Goal: Information Seeking & Learning: Check status

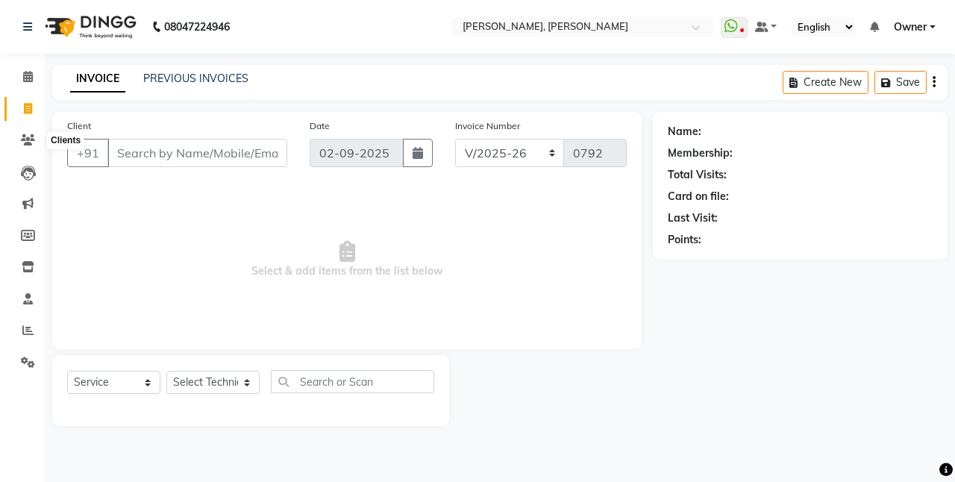
select select "5749"
select select "service"
drag, startPoint x: 0, startPoint y: 0, endPoint x: 31, endPoint y: 137, distance: 140.7
click at [31, 137] on icon at bounding box center [28, 139] width 14 height 11
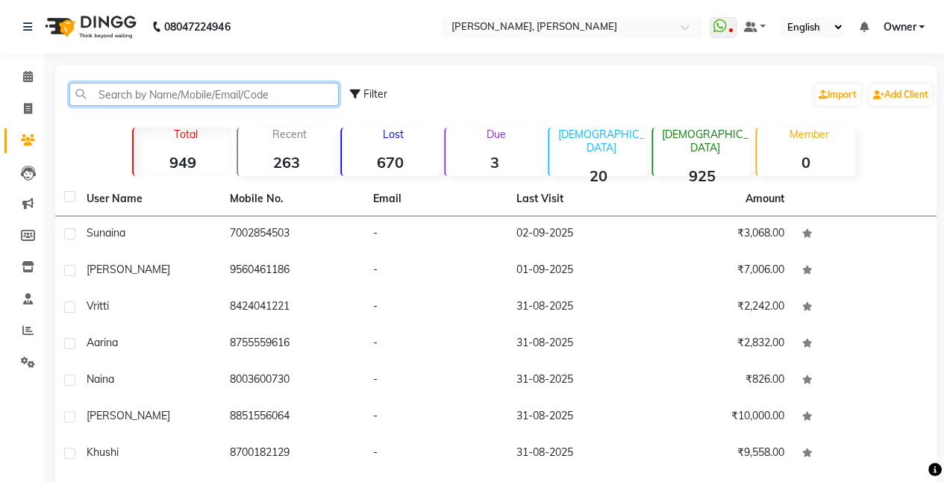
click at [132, 97] on input "text" at bounding box center [203, 94] width 269 height 23
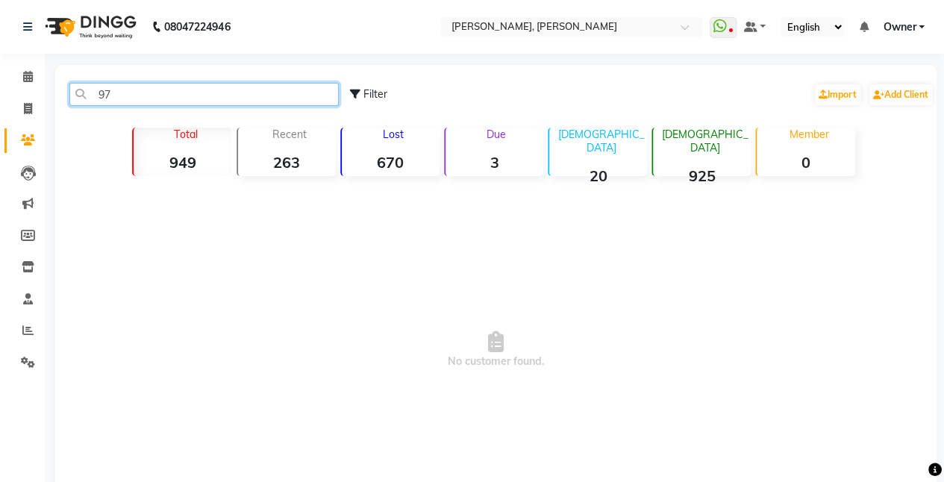
type input "9"
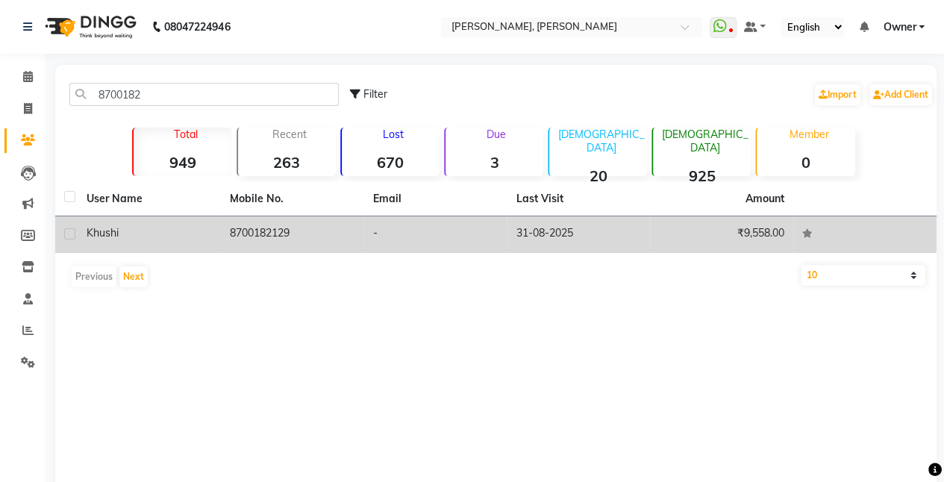
click at [272, 229] on td "8700182129" at bounding box center [292, 234] width 143 height 37
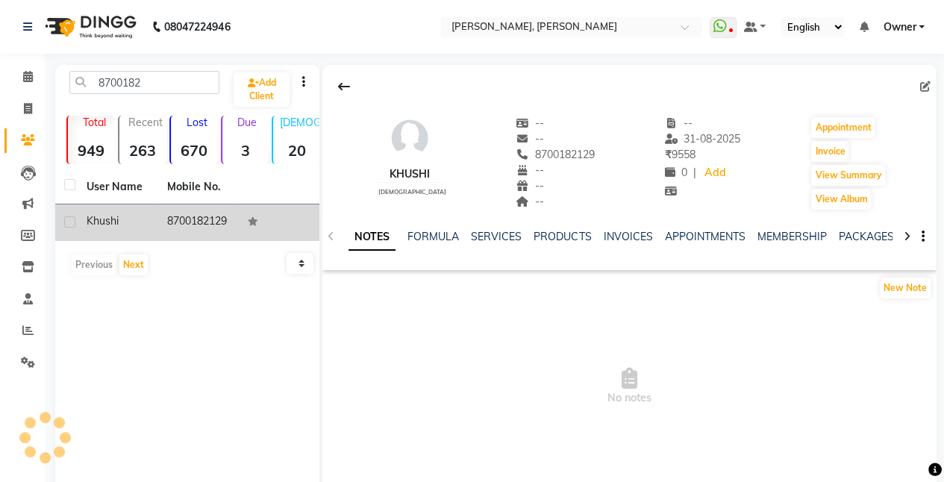
click at [272, 229] on td at bounding box center [279, 222] width 81 height 37
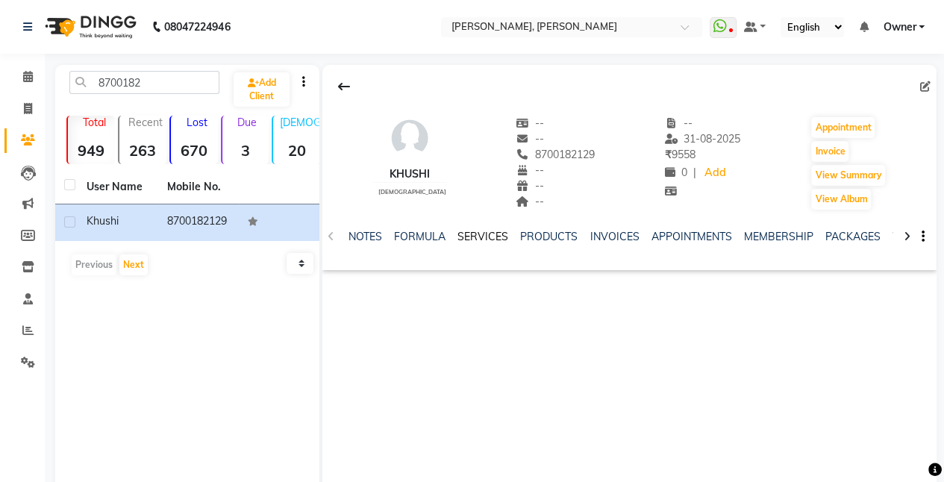
click at [478, 234] on link "SERVICES" at bounding box center [482, 236] width 51 height 13
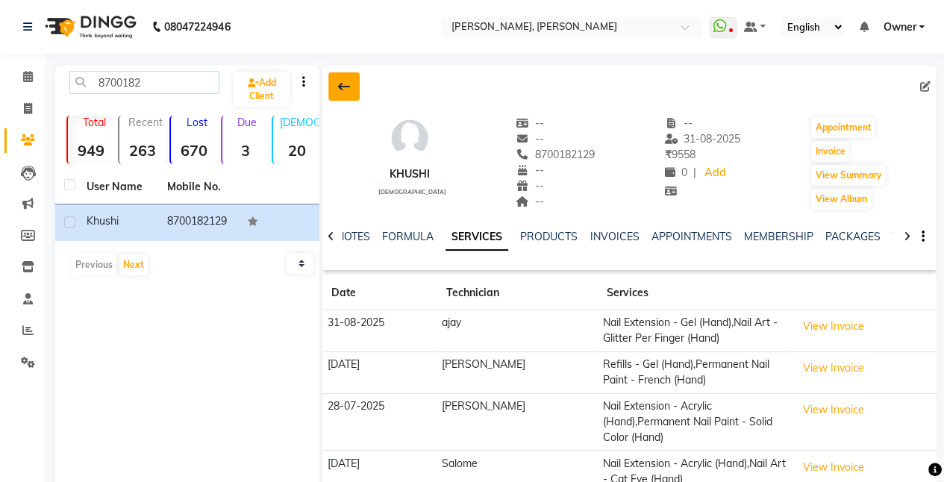
click at [343, 79] on button at bounding box center [343, 86] width 31 height 28
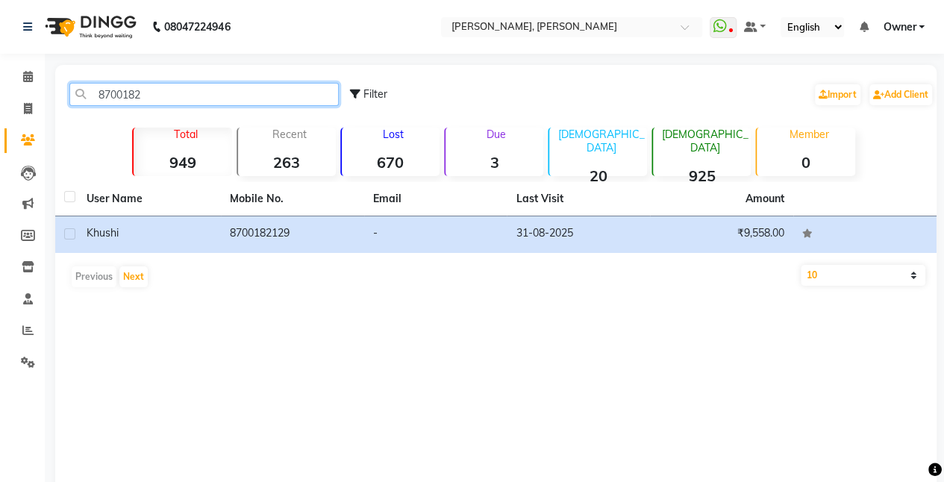
click at [161, 101] on input "8700182" at bounding box center [203, 94] width 269 height 23
type input "8"
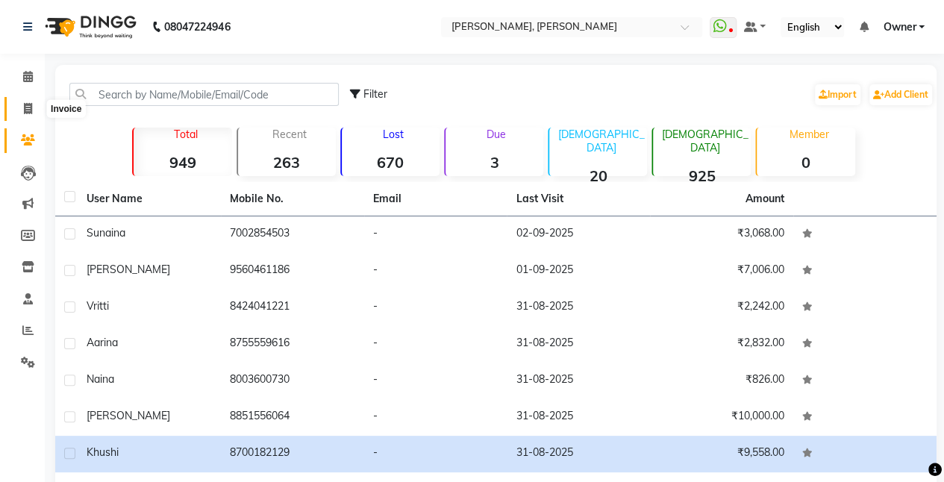
click at [25, 107] on icon at bounding box center [28, 108] width 8 height 11
select select "service"
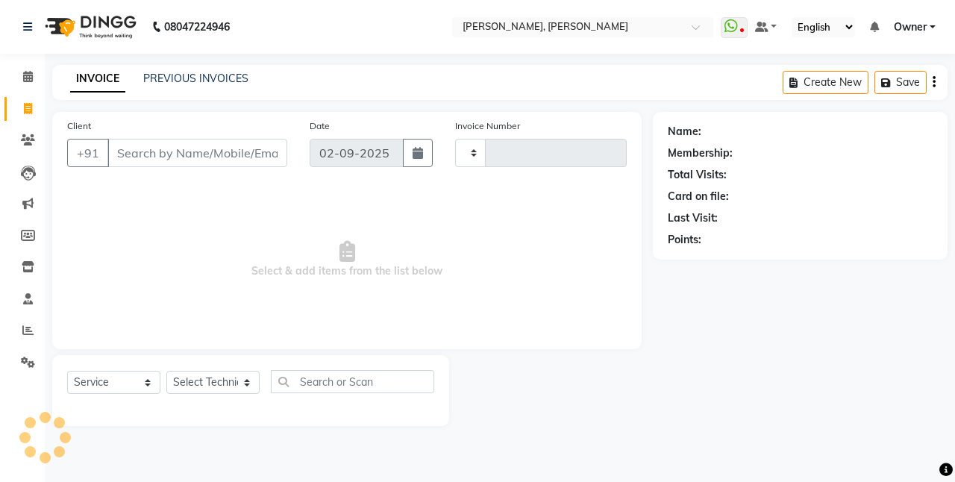
type input "0792"
select select "5749"
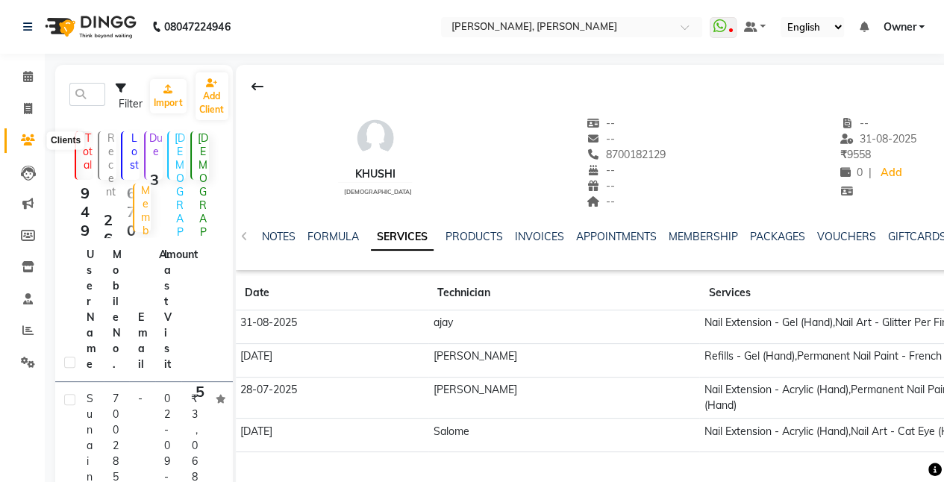
click at [25, 139] on icon at bounding box center [28, 139] width 14 height 11
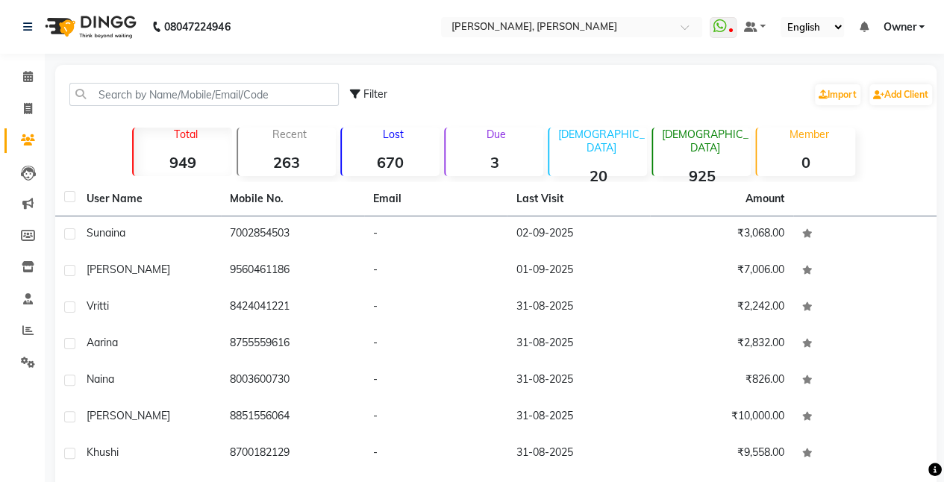
click at [25, 139] on icon at bounding box center [28, 139] width 14 height 11
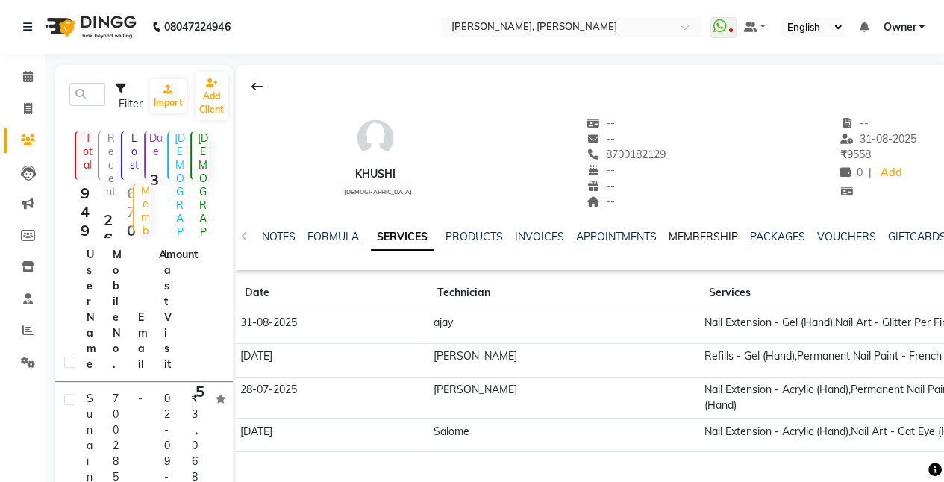
click at [689, 238] on link "MEMBERSHIP" at bounding box center [703, 236] width 69 height 13
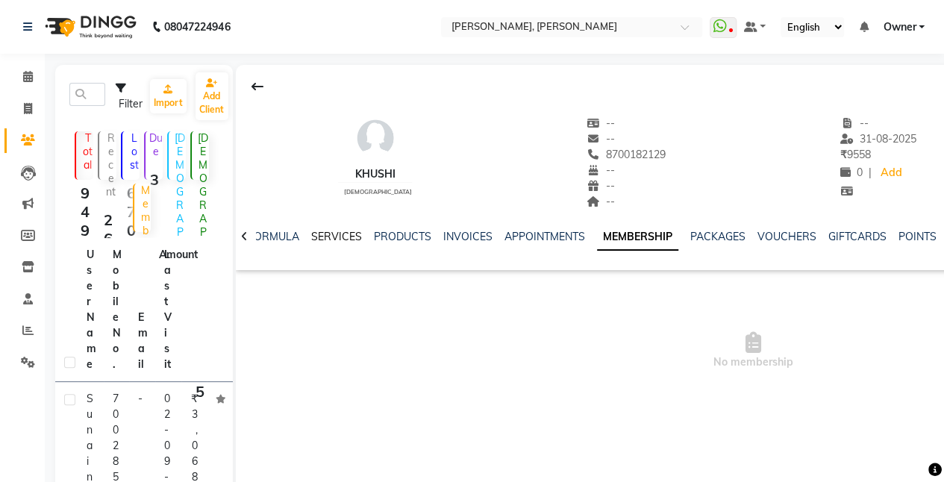
click at [330, 238] on link "SERVICES" at bounding box center [336, 236] width 51 height 13
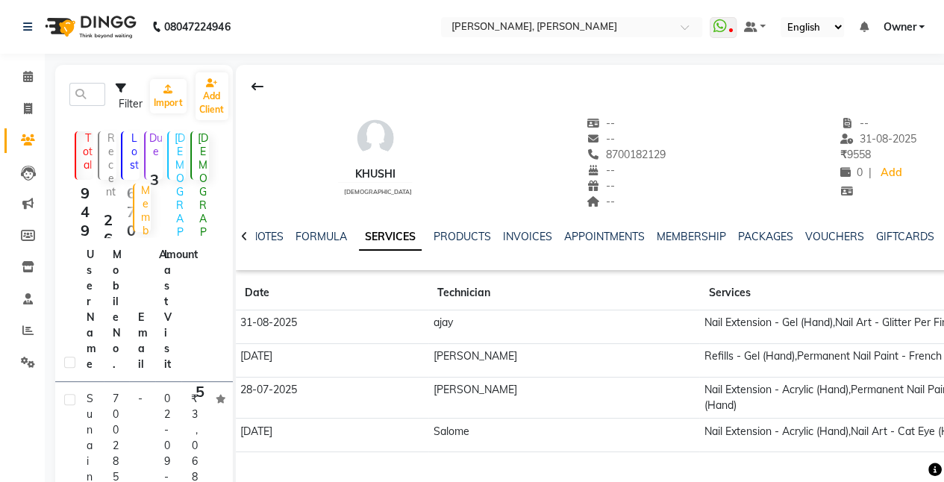
click at [758, 320] on td "Nail Extension - Gel (Hand),Nail Art - Glitter Per Finger (Hand)" at bounding box center [861, 327] width 325 height 34
click at [24, 109] on icon at bounding box center [28, 108] width 8 height 11
select select "service"
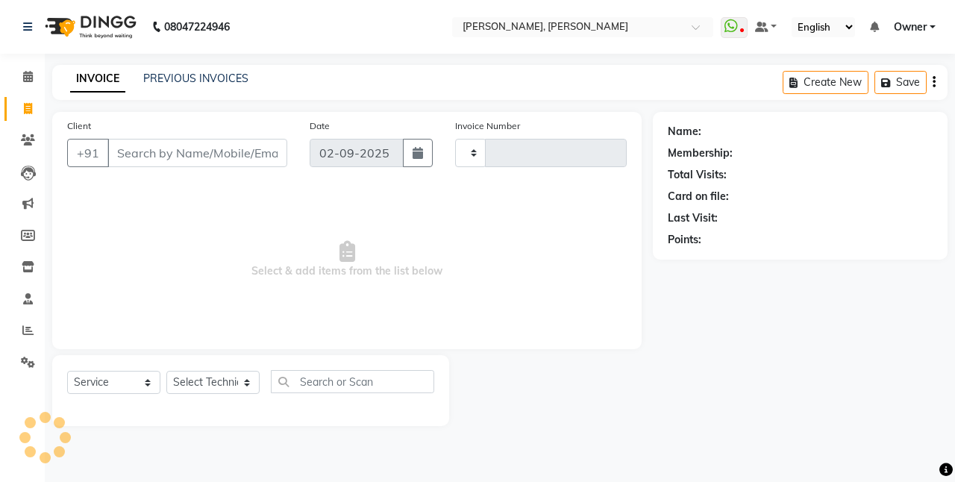
type input "0792"
select select "5749"
click at [26, 137] on icon at bounding box center [28, 139] width 14 height 11
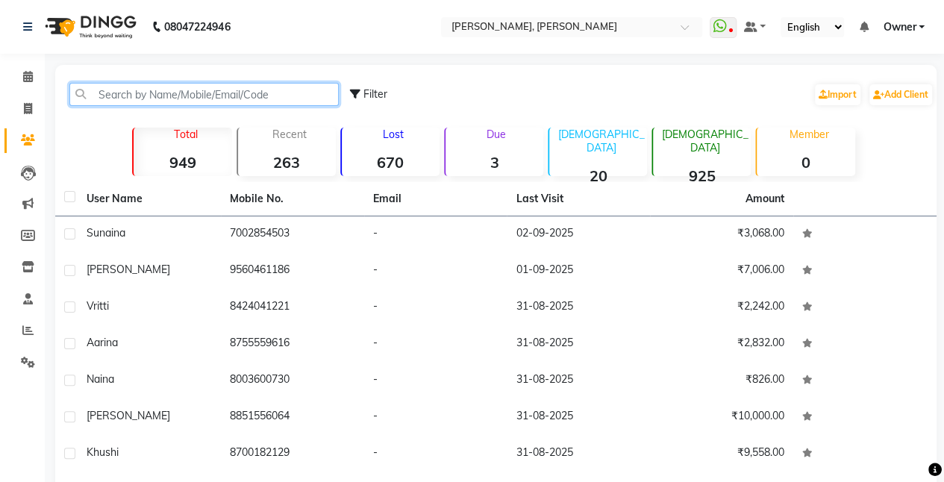
click at [151, 91] on input "text" at bounding box center [203, 94] width 269 height 23
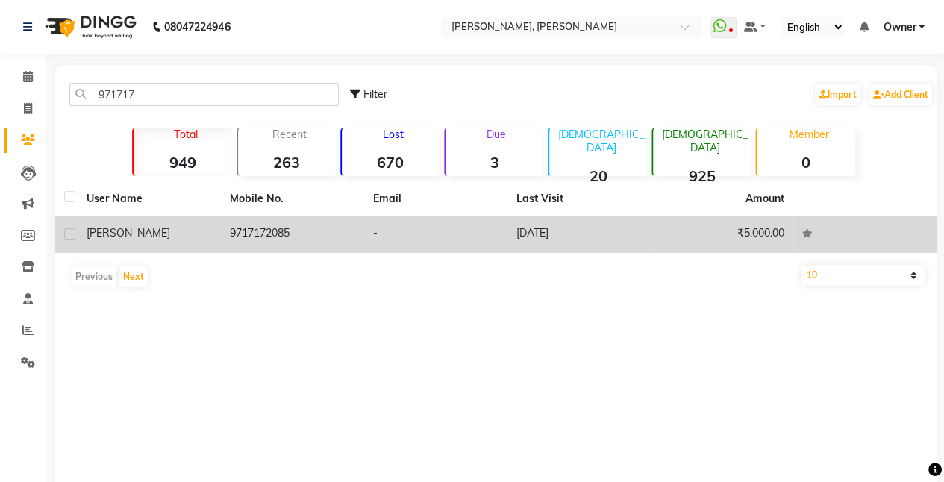
click at [279, 224] on td "9717172085" at bounding box center [292, 234] width 143 height 37
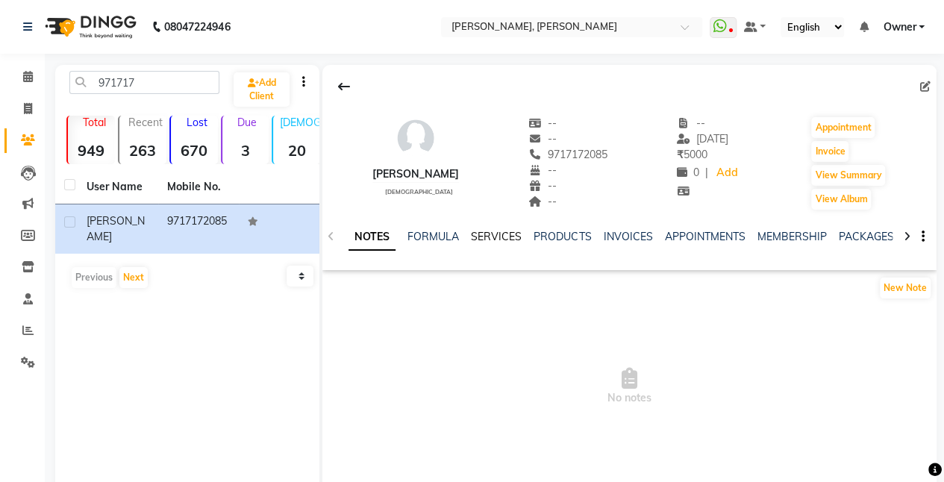
click at [490, 239] on link "SERVICES" at bounding box center [496, 236] width 51 height 13
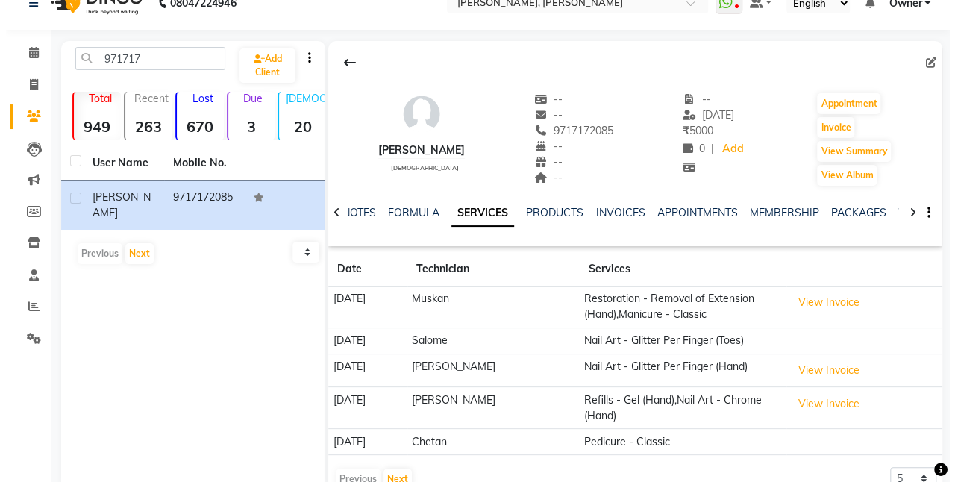
scroll to position [58, 0]
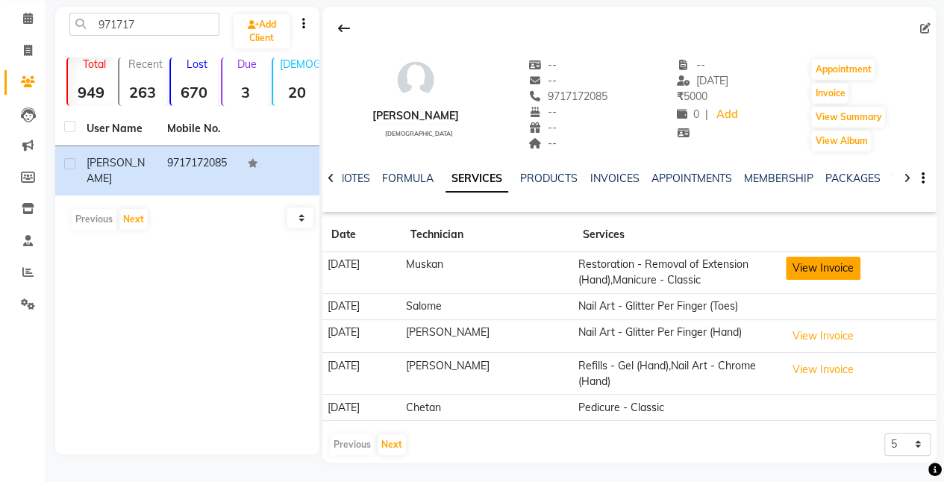
click at [804, 273] on button "View Invoice" at bounding box center [823, 268] width 75 height 23
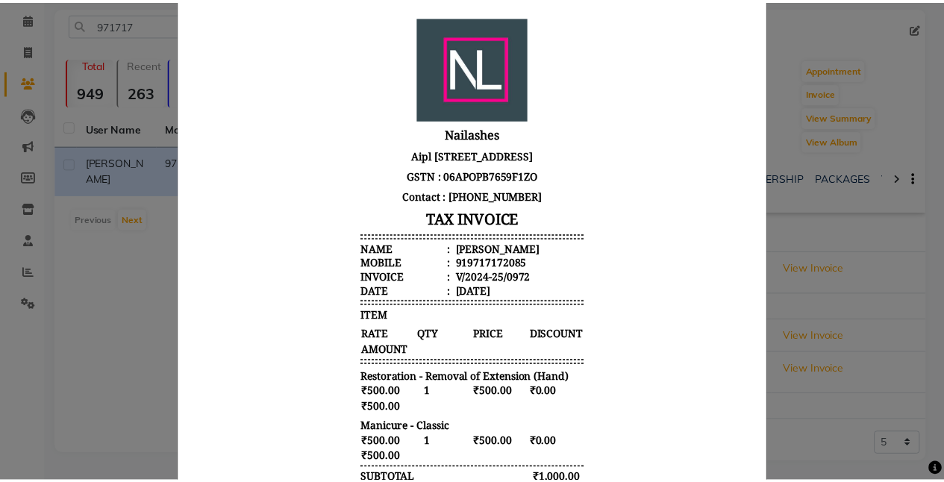
scroll to position [0, 0]
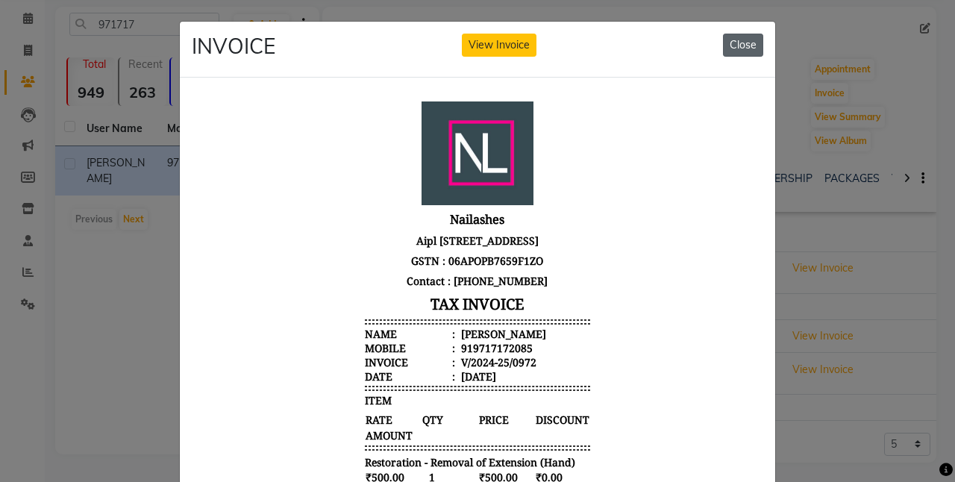
click at [737, 43] on button "Close" at bounding box center [743, 45] width 40 height 23
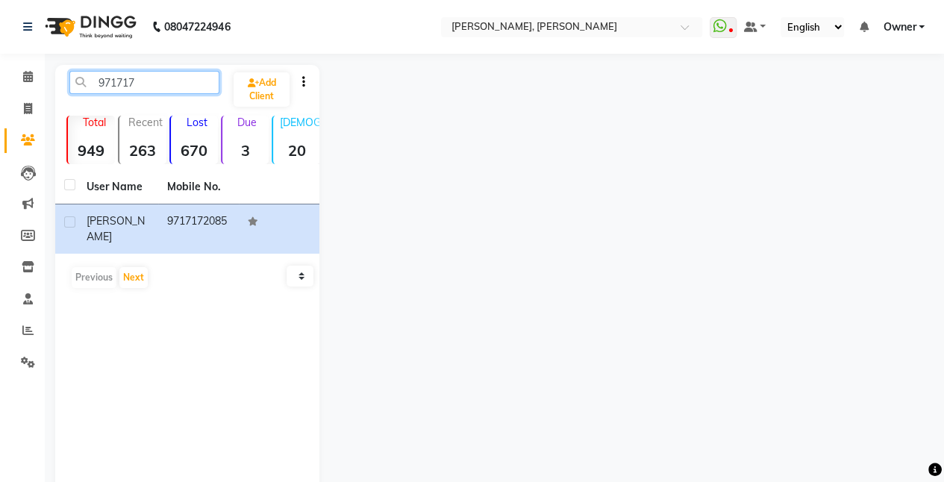
click at [161, 81] on input "971717" at bounding box center [144, 82] width 150 height 23
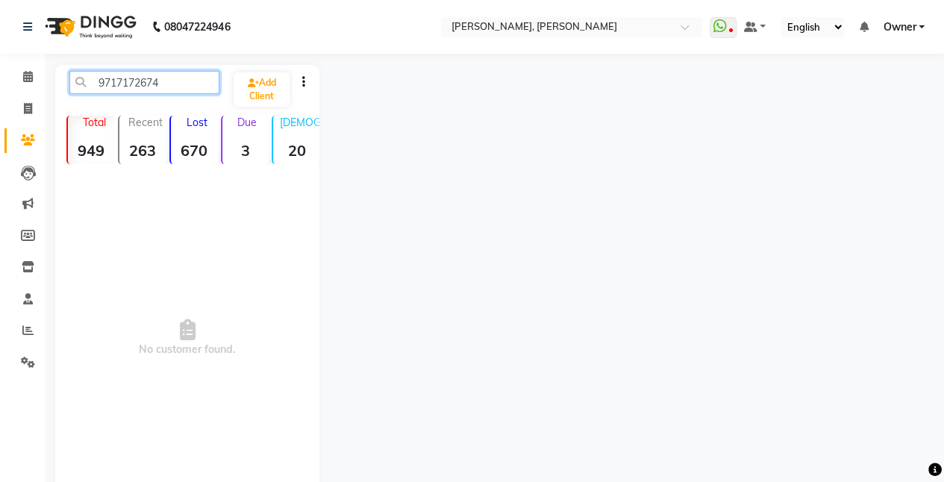
click at [169, 87] on input "9717172674" at bounding box center [144, 82] width 150 height 23
click at [182, 84] on input "9717172674" at bounding box center [144, 82] width 150 height 23
type input "9"
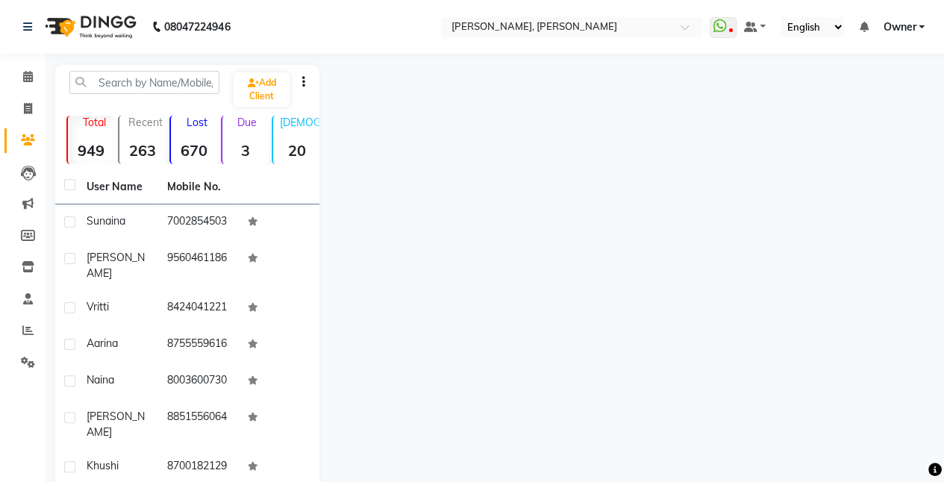
select select "service"
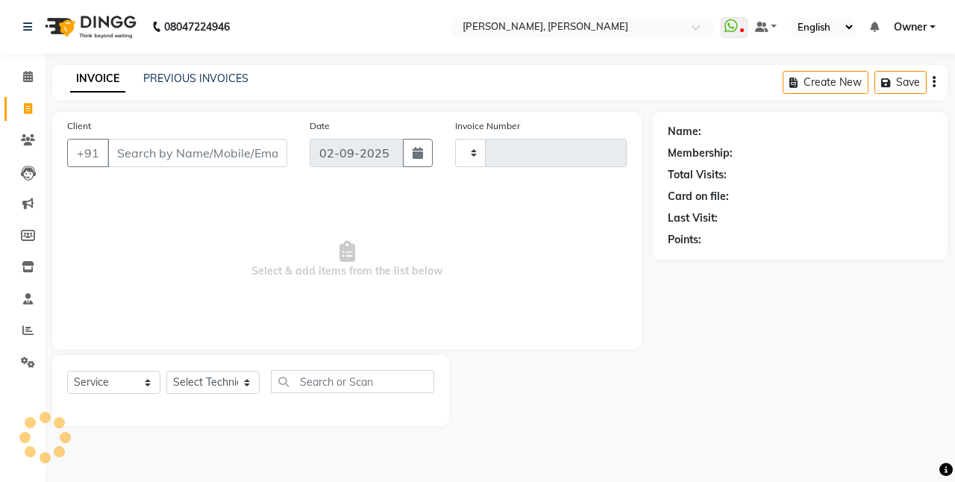
type input "0792"
select select "5749"
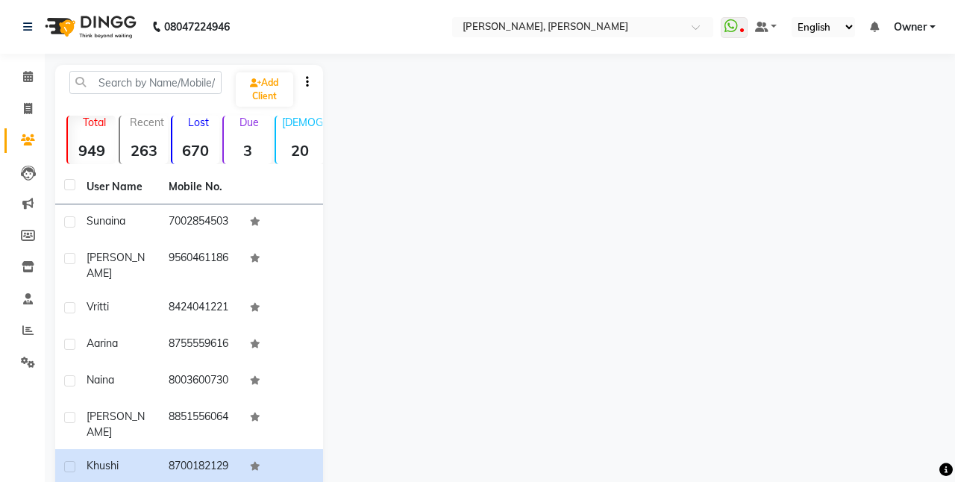
select select "5749"
select select "service"
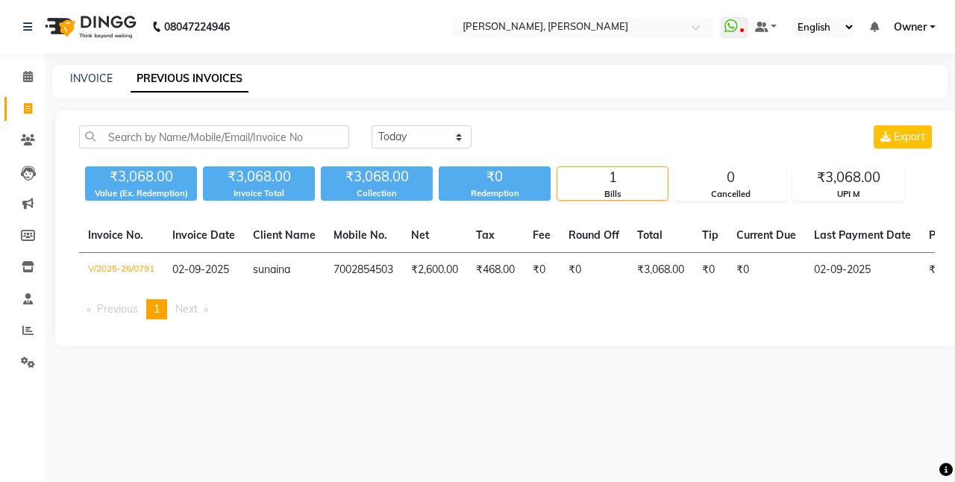
select select "5749"
select select "service"
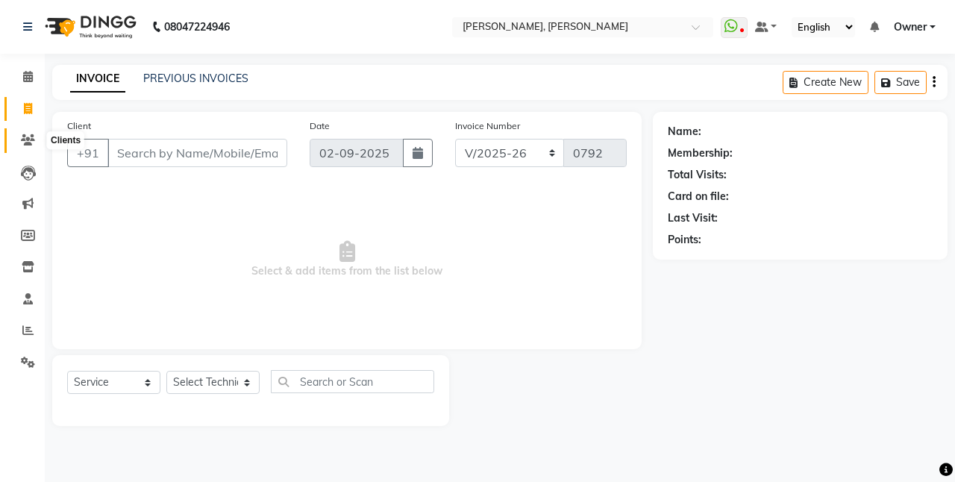
click at [25, 142] on icon at bounding box center [28, 139] width 14 height 11
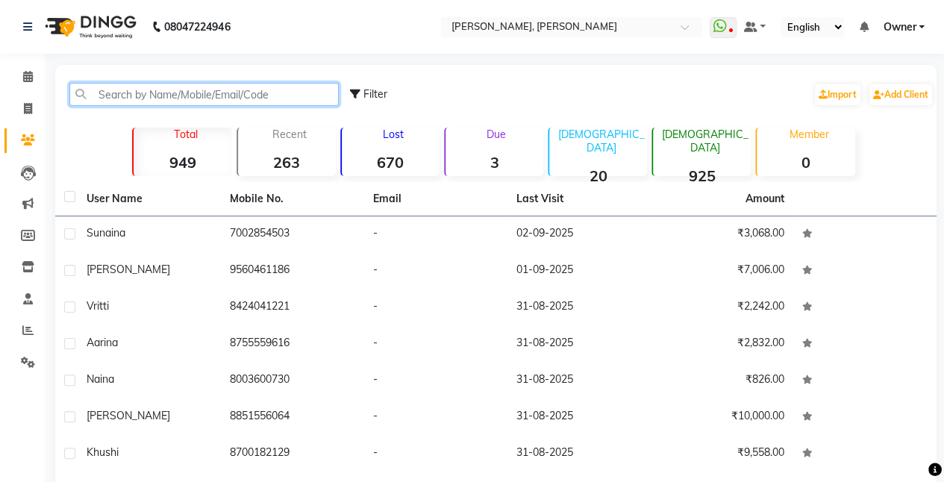
click at [145, 90] on input "text" at bounding box center [203, 94] width 269 height 23
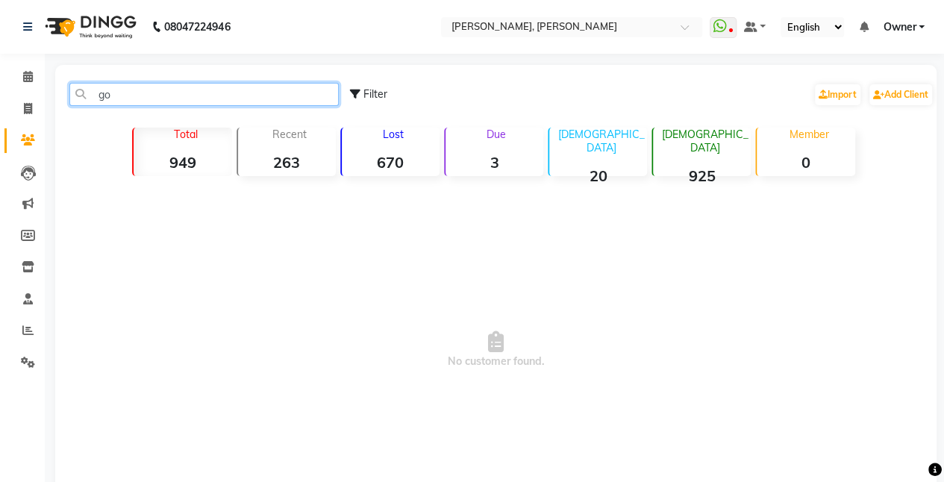
type input "g"
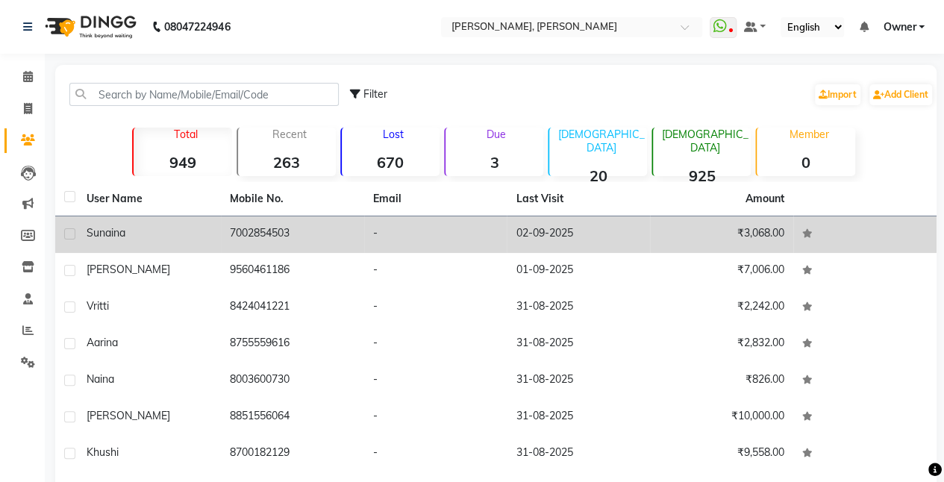
click at [130, 231] on div "sunaina" at bounding box center [149, 233] width 125 height 16
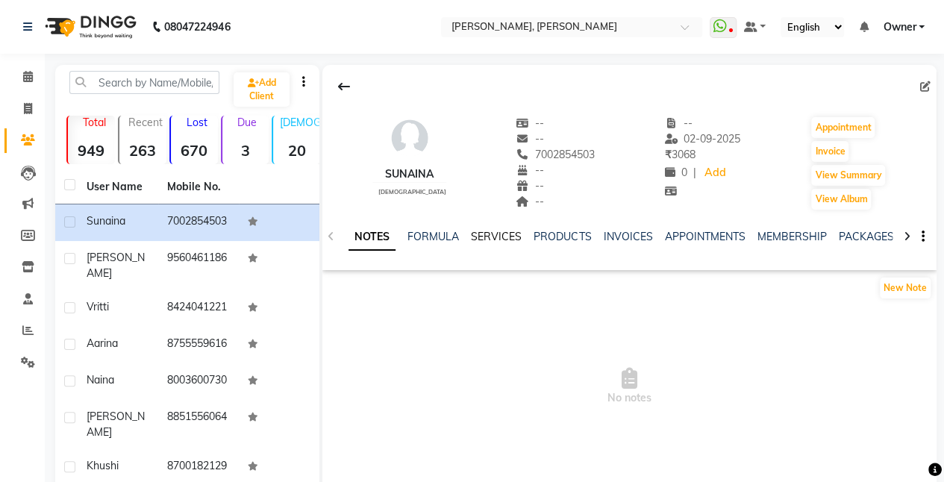
click at [495, 234] on link "SERVICES" at bounding box center [496, 236] width 51 height 13
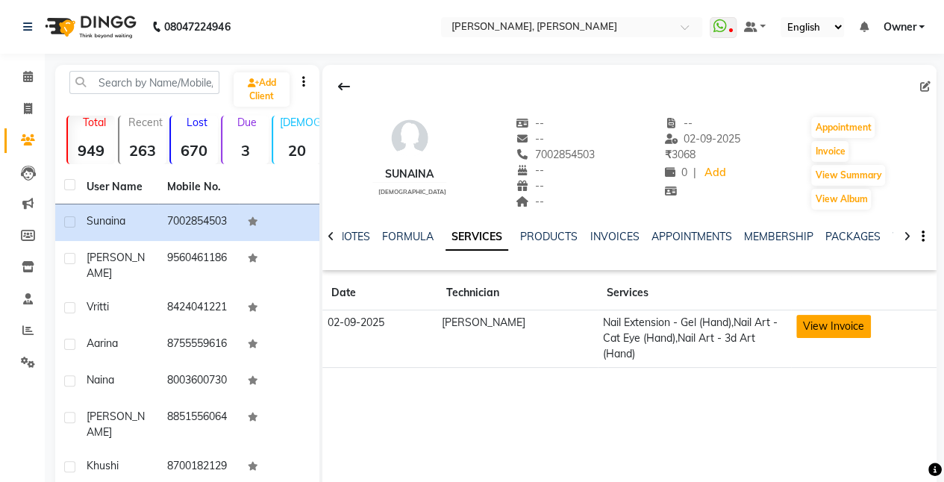
click at [797, 325] on button "View Invoice" at bounding box center [833, 326] width 75 height 23
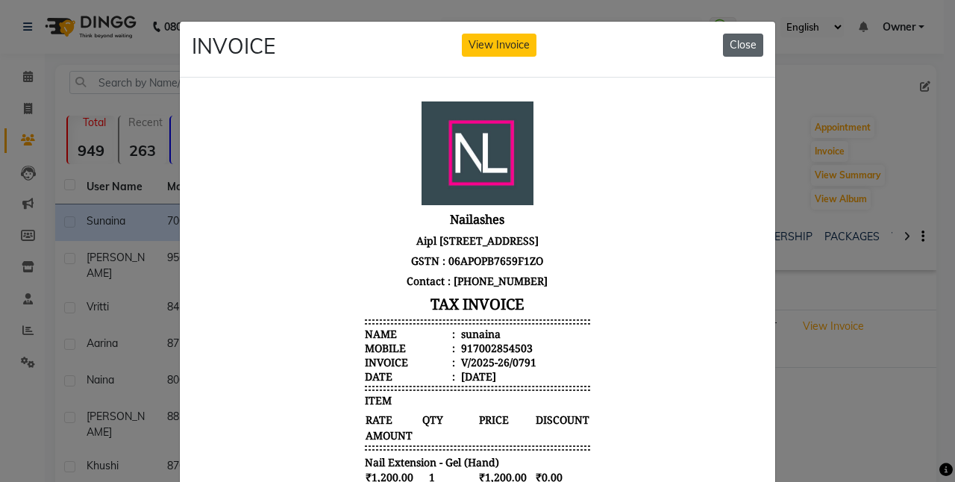
click at [746, 40] on button "Close" at bounding box center [743, 45] width 40 height 23
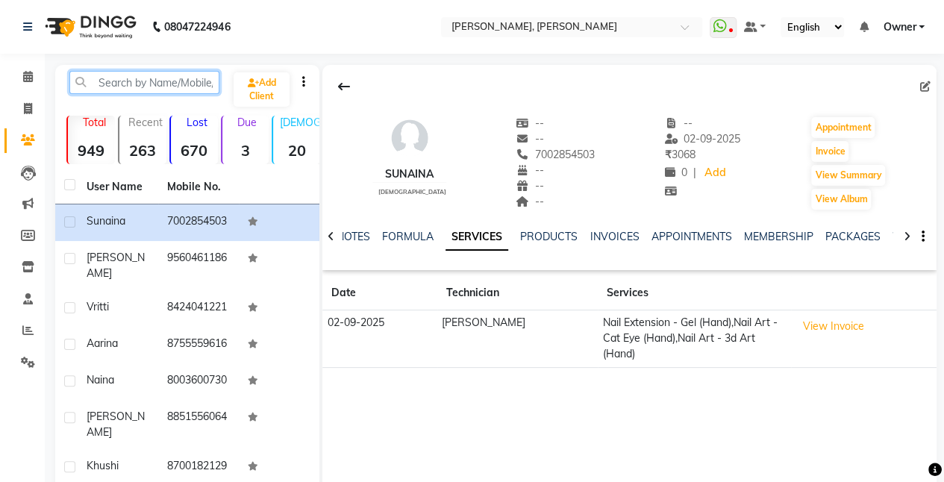
click at [156, 80] on input "text" at bounding box center [144, 82] width 150 height 23
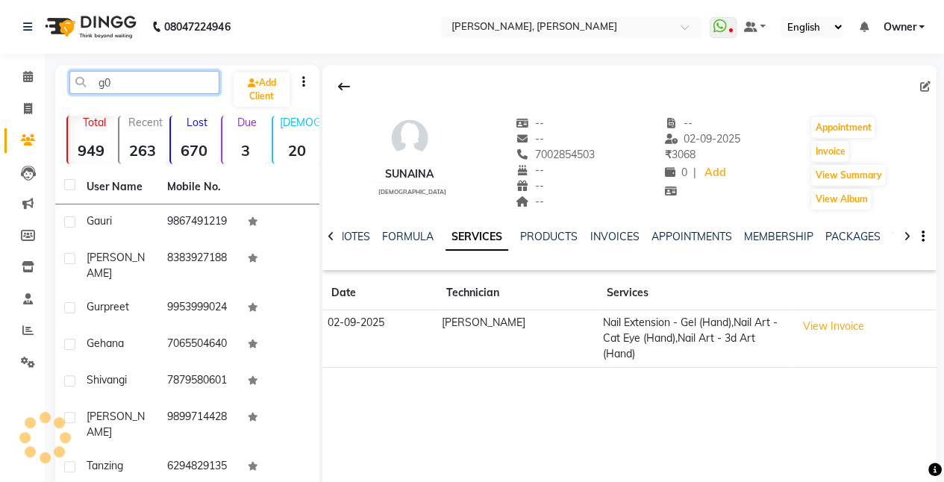
type input "g"
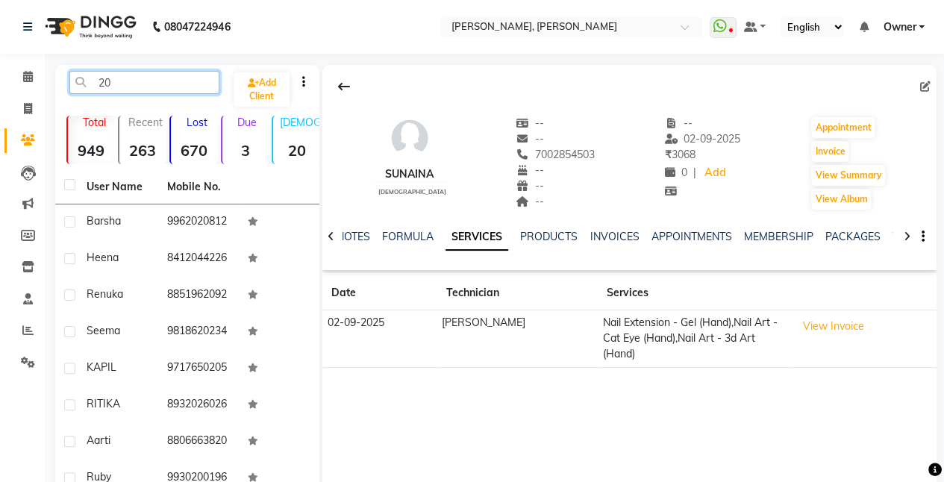
type input "2"
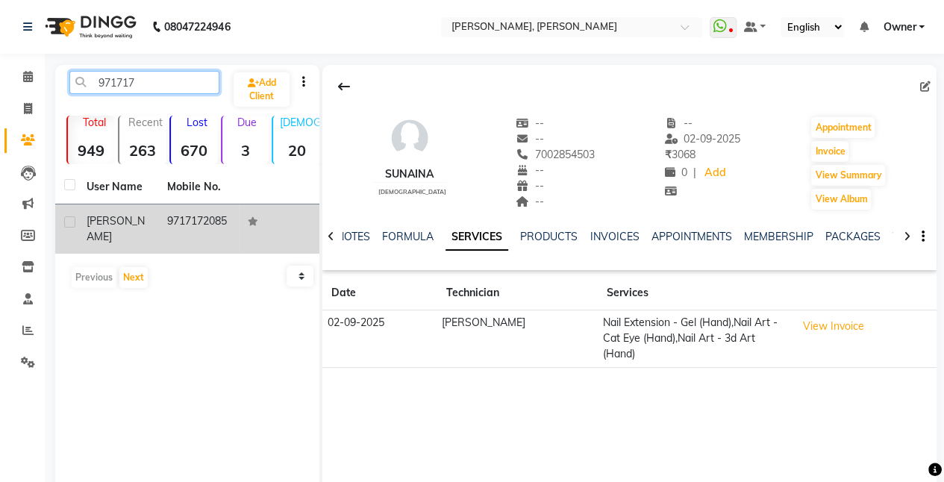
type input "971717"
click at [228, 217] on td "9717172085" at bounding box center [198, 228] width 81 height 49
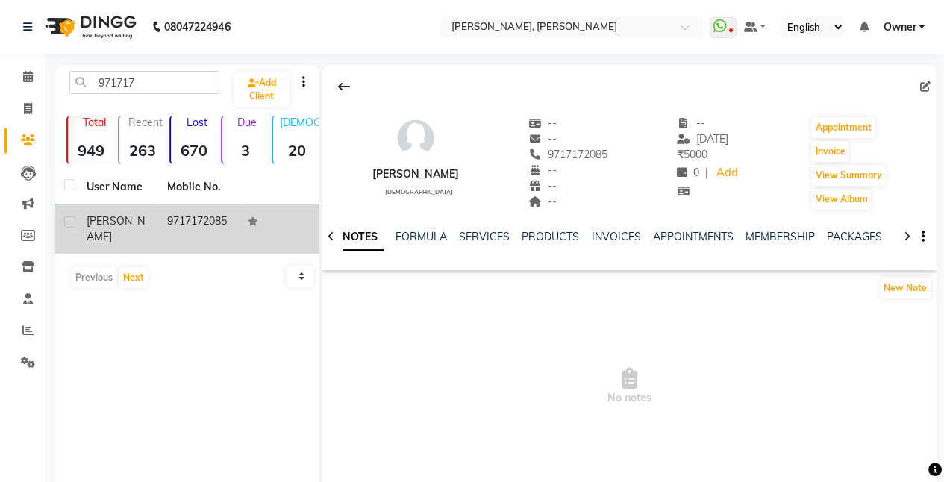
click at [211, 222] on td "9717172085" at bounding box center [198, 228] width 81 height 49
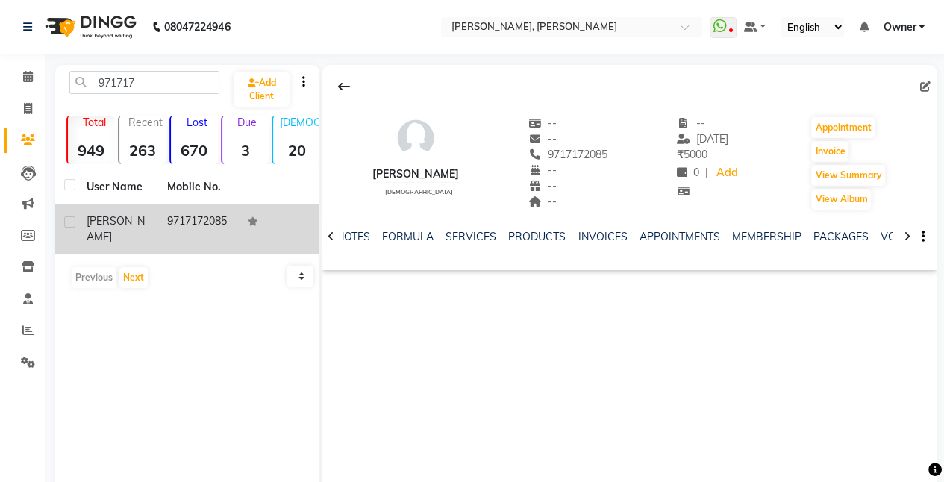
click at [201, 216] on td "9717172085" at bounding box center [198, 228] width 81 height 49
click at [224, 218] on td "9717172085" at bounding box center [198, 228] width 81 height 49
click at [243, 215] on td at bounding box center [279, 228] width 81 height 49
click at [199, 220] on td "9717172085" at bounding box center [198, 228] width 81 height 49
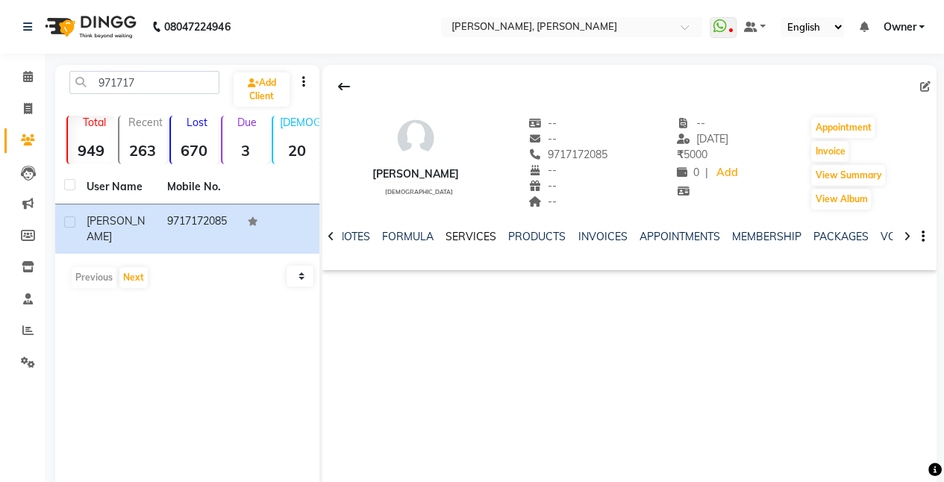
click at [467, 235] on link "SERVICES" at bounding box center [470, 236] width 51 height 13
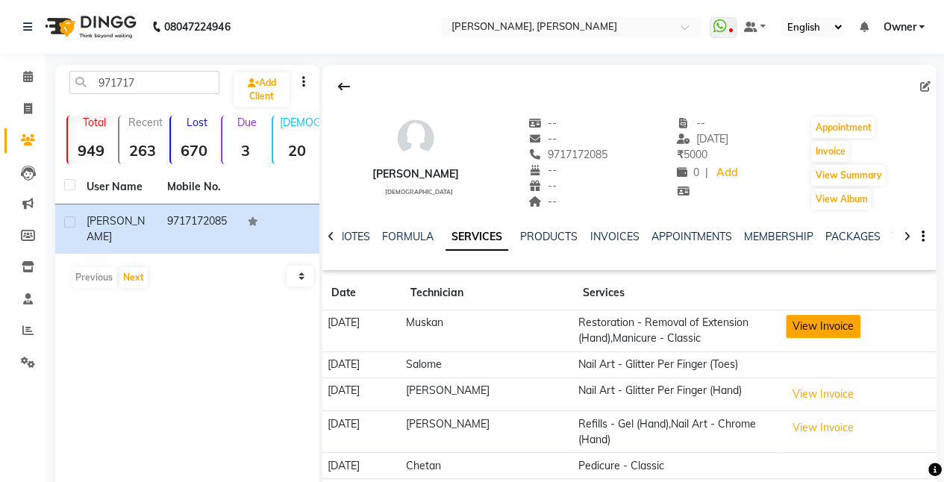
click at [828, 328] on button "View Invoice" at bounding box center [823, 326] width 75 height 23
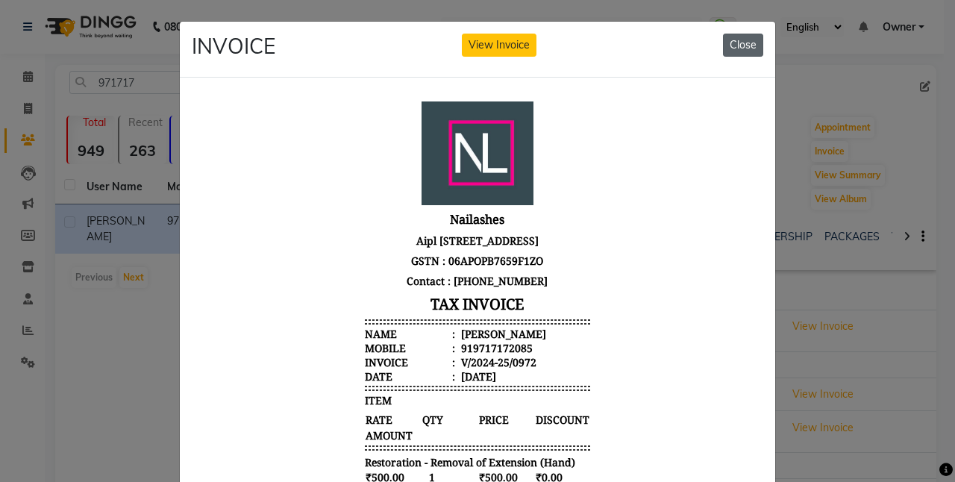
click at [745, 40] on button "Close" at bounding box center [743, 45] width 40 height 23
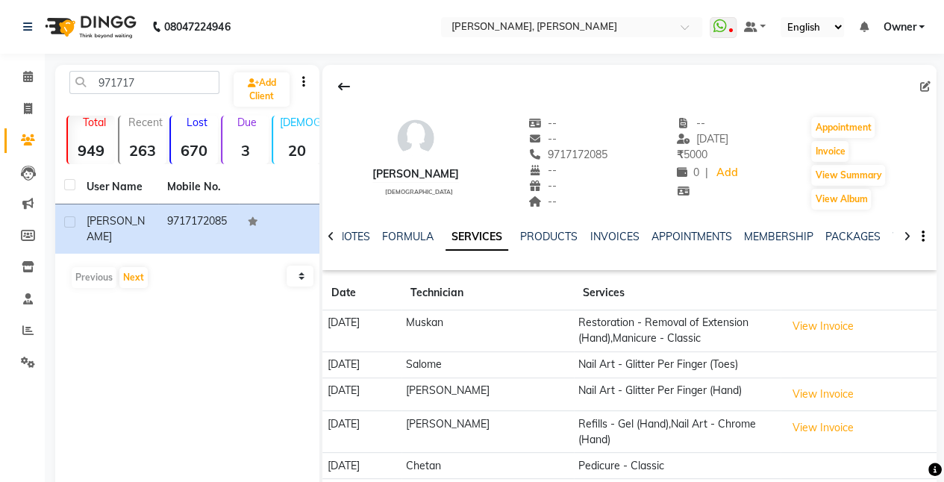
scroll to position [58, 0]
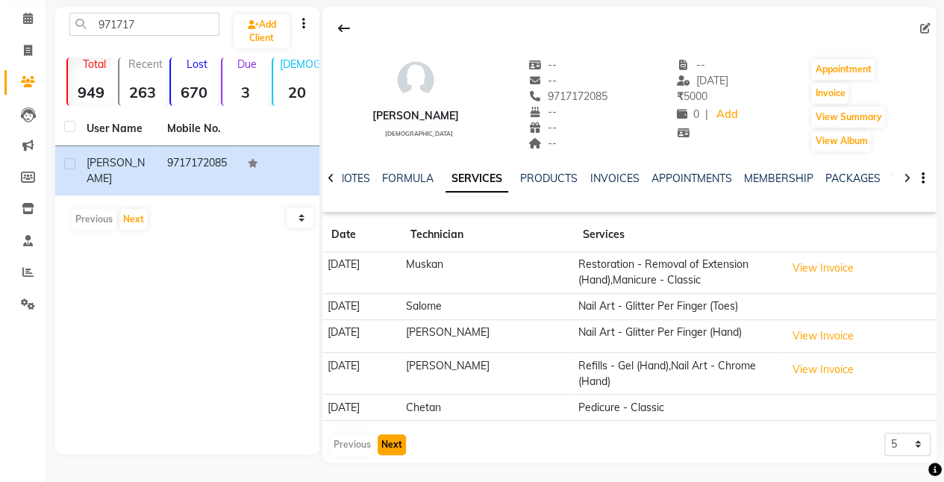
click at [392, 437] on button "Next" at bounding box center [392, 444] width 28 height 21
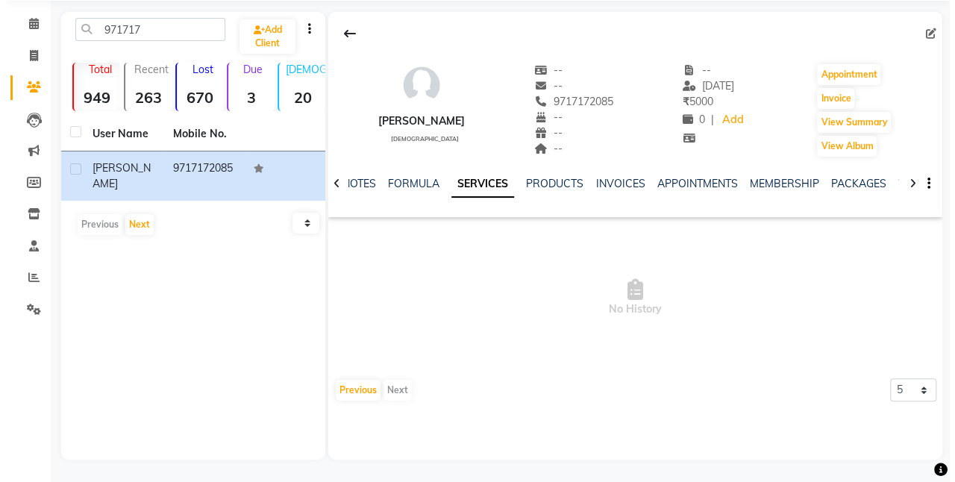
scroll to position [53, 0]
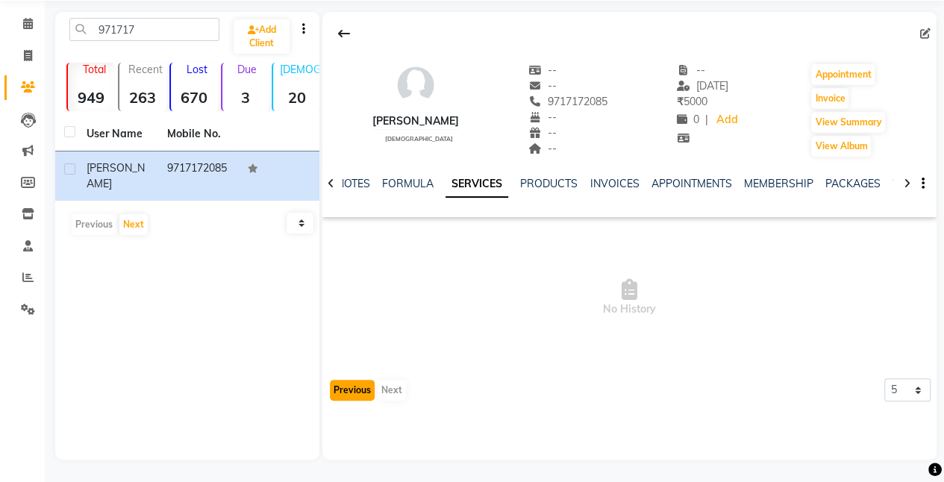
click at [346, 389] on button "Previous" at bounding box center [352, 390] width 45 height 21
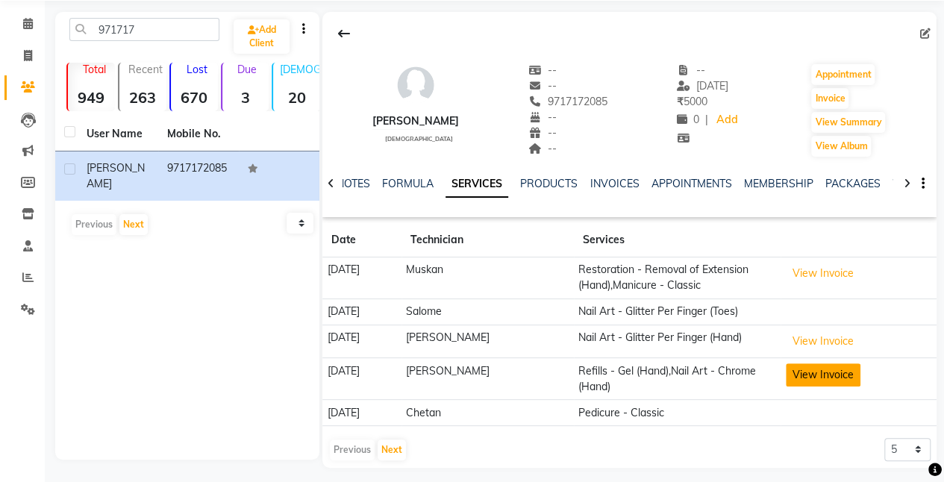
click at [819, 369] on button "View Invoice" at bounding box center [823, 374] width 75 height 23
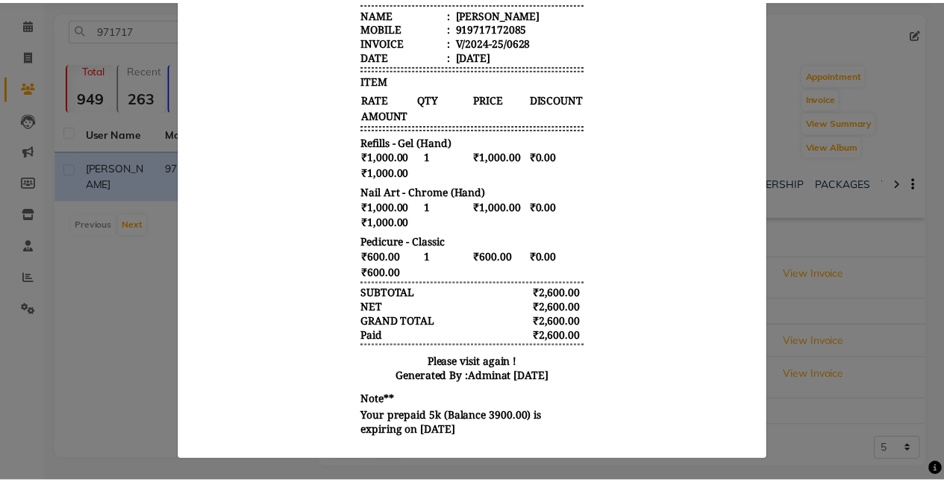
scroll to position [0, 0]
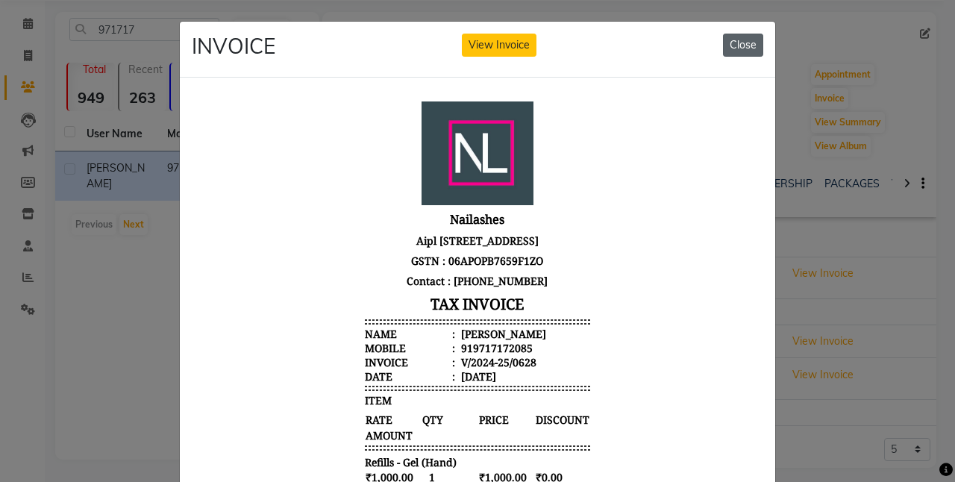
click at [742, 48] on button "Close" at bounding box center [743, 45] width 40 height 23
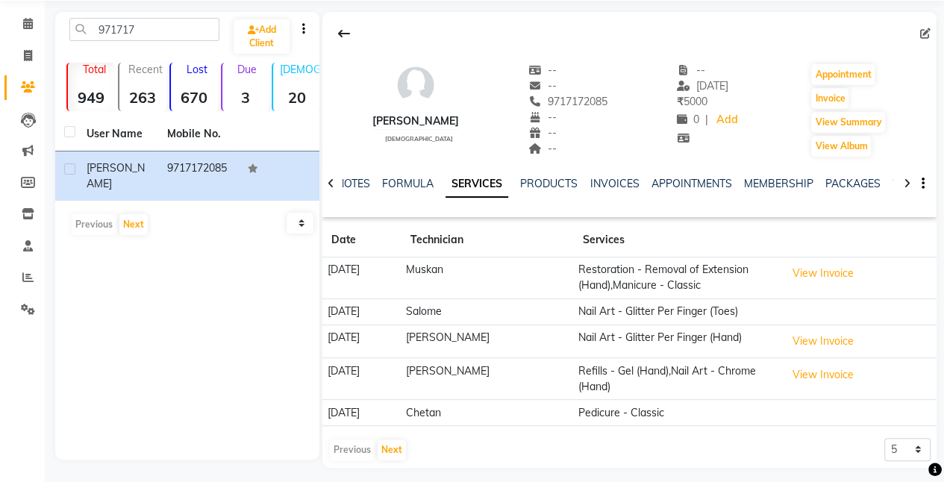
click at [711, 400] on td "Pedicure - Classic" at bounding box center [677, 413] width 207 height 26
click at [393, 448] on button "Next" at bounding box center [392, 449] width 28 height 21
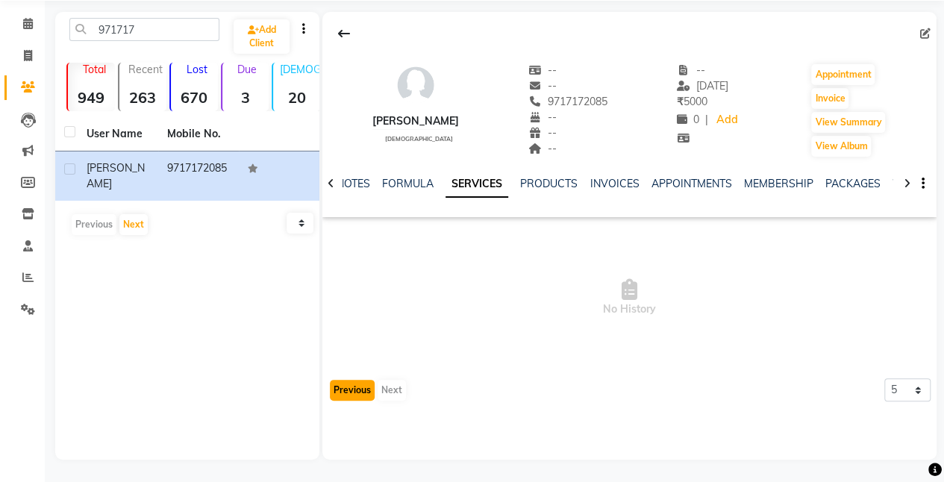
click at [355, 388] on button "Previous" at bounding box center [352, 390] width 45 height 21
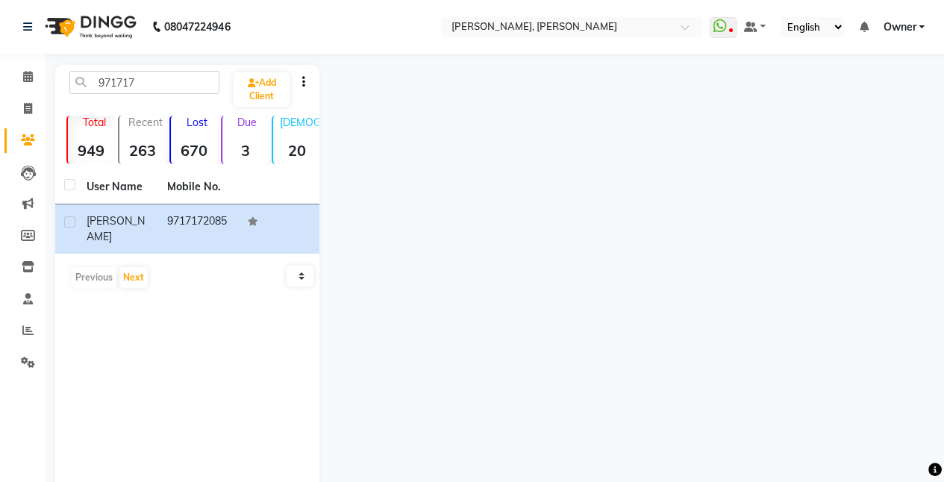
select select "service"
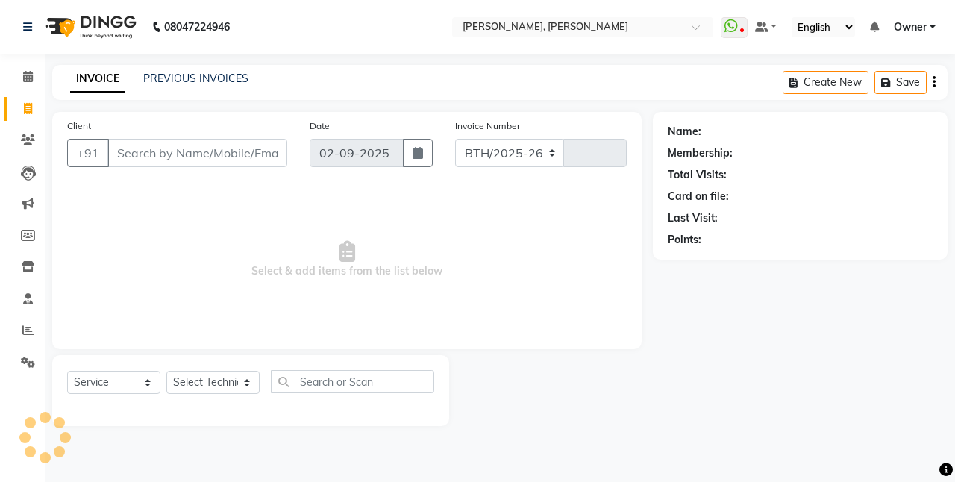
select select "5749"
type input "0792"
click at [215, 84] on link "PREVIOUS INVOICES" at bounding box center [195, 78] width 105 height 13
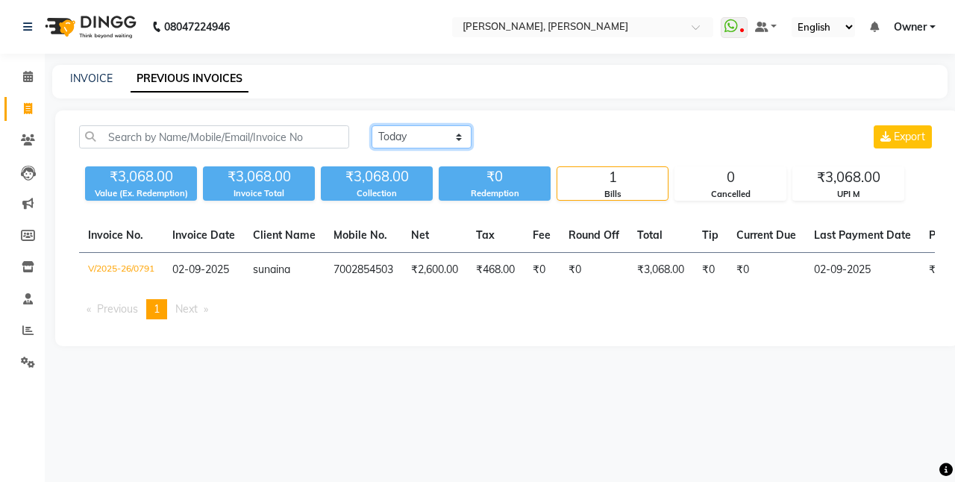
click at [423, 137] on select "[DATE] [DATE] Custom Range" at bounding box center [422, 136] width 100 height 23
select select "[DATE]"
click at [372, 125] on select "[DATE] [DATE] Custom Range" at bounding box center [422, 136] width 100 height 23
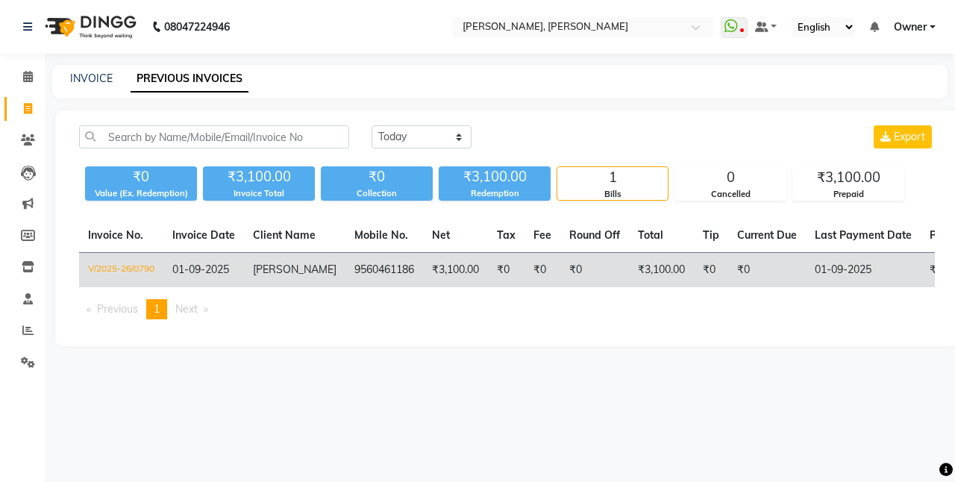
select select "service"
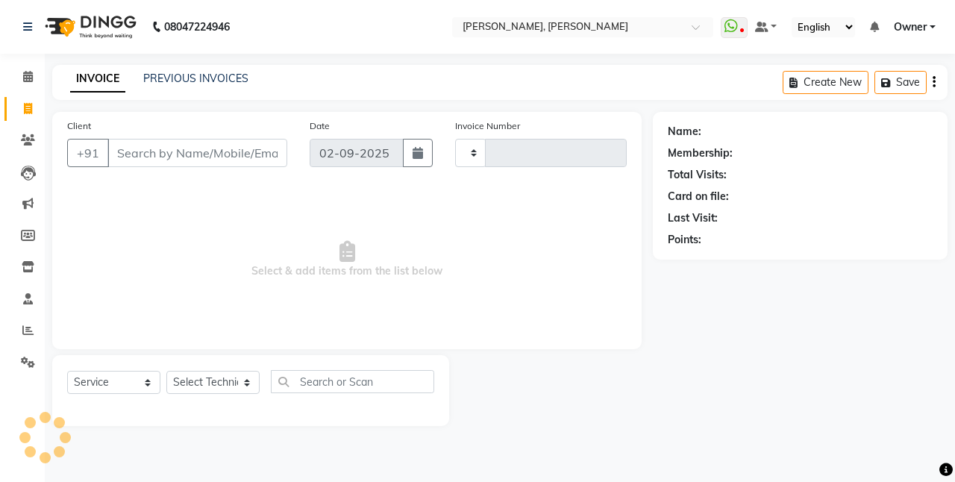
type input "0792"
select select "5749"
click at [198, 76] on link "PREVIOUS INVOICES" at bounding box center [195, 78] width 105 height 13
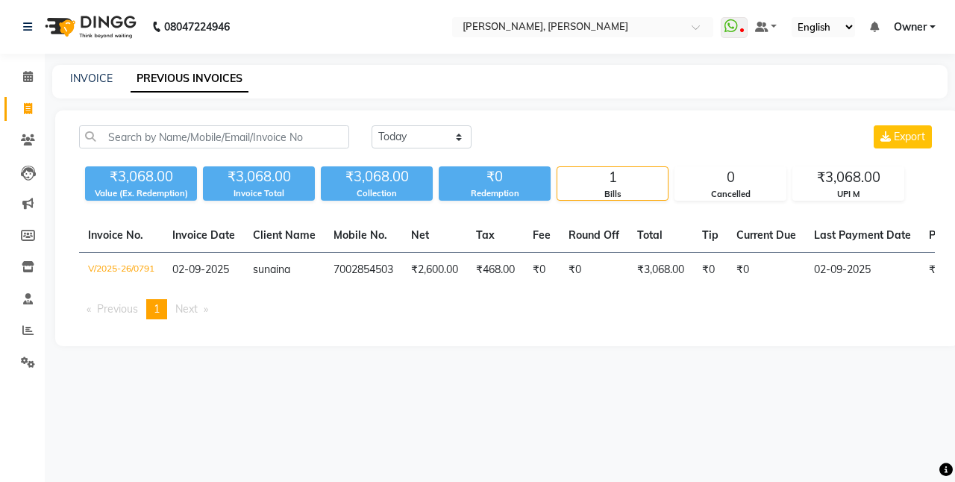
select select "service"
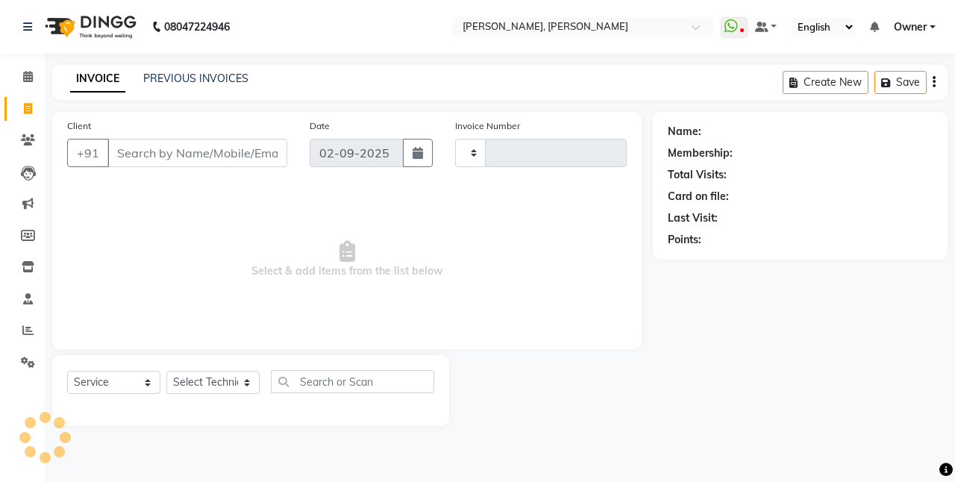
type input "0792"
select select "5749"
click at [737, 31] on icon at bounding box center [731, 26] width 13 height 15
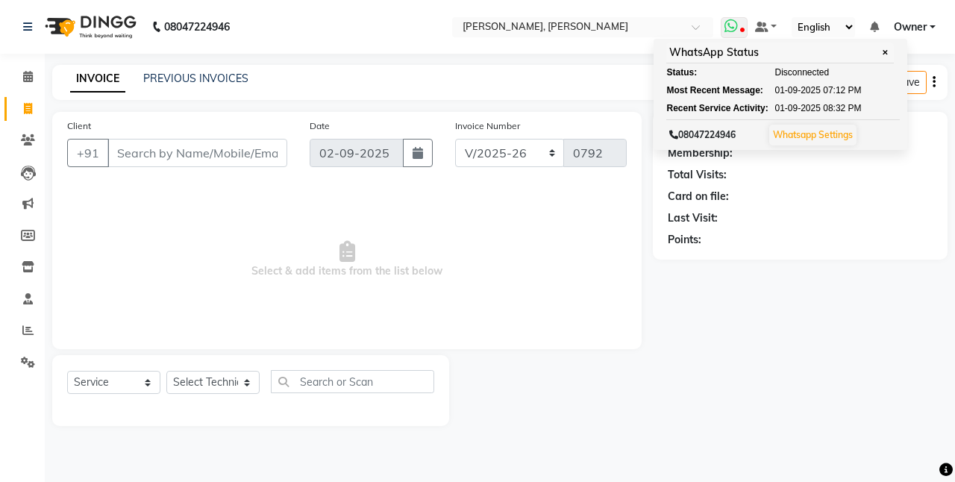
click at [807, 134] on link "Whatsapp Settings" at bounding box center [813, 134] width 80 height 11
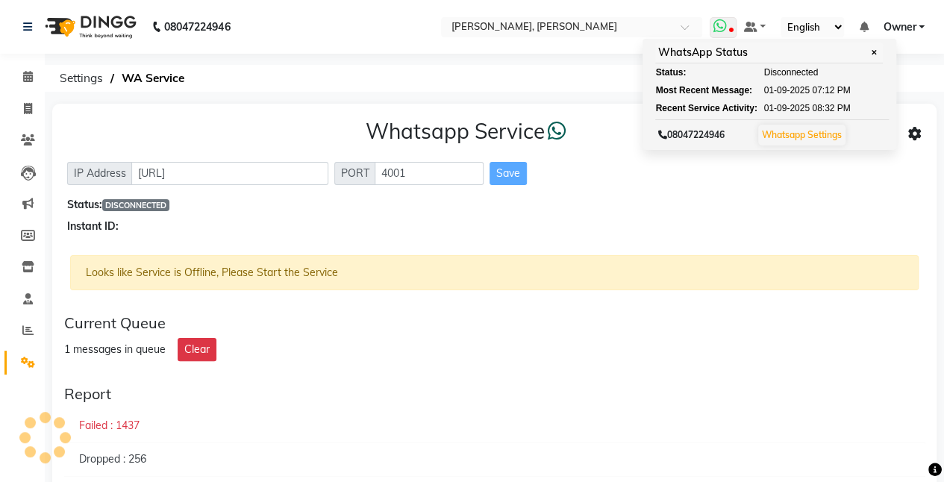
click at [726, 22] on icon at bounding box center [719, 26] width 13 height 15
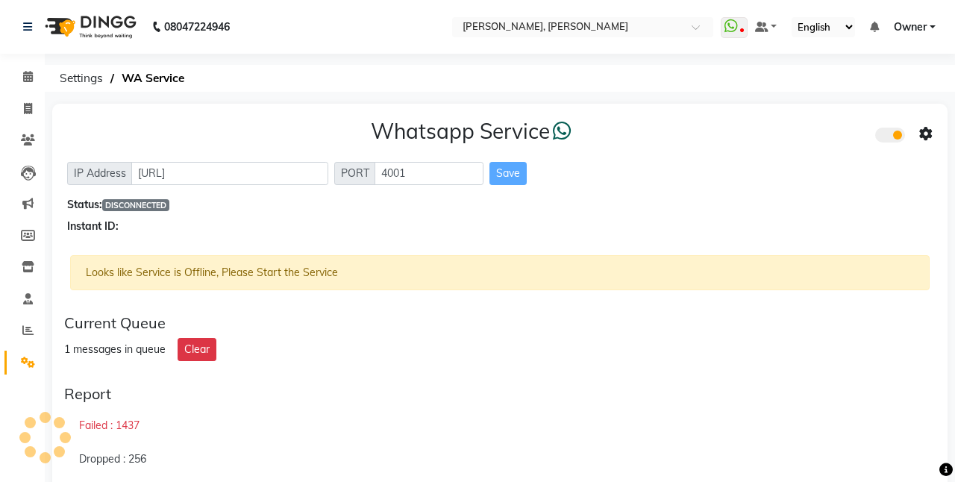
select select "5749"
select select "service"
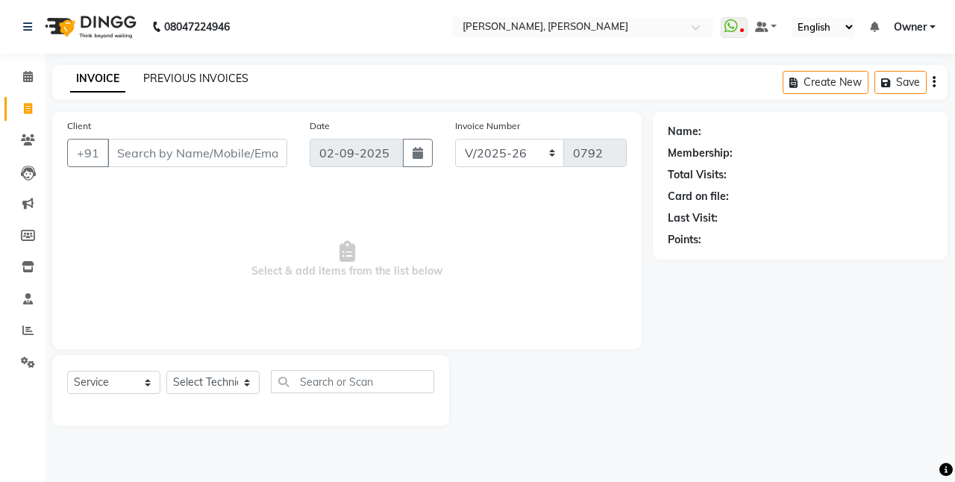
click at [184, 77] on link "PREVIOUS INVOICES" at bounding box center [195, 78] width 105 height 13
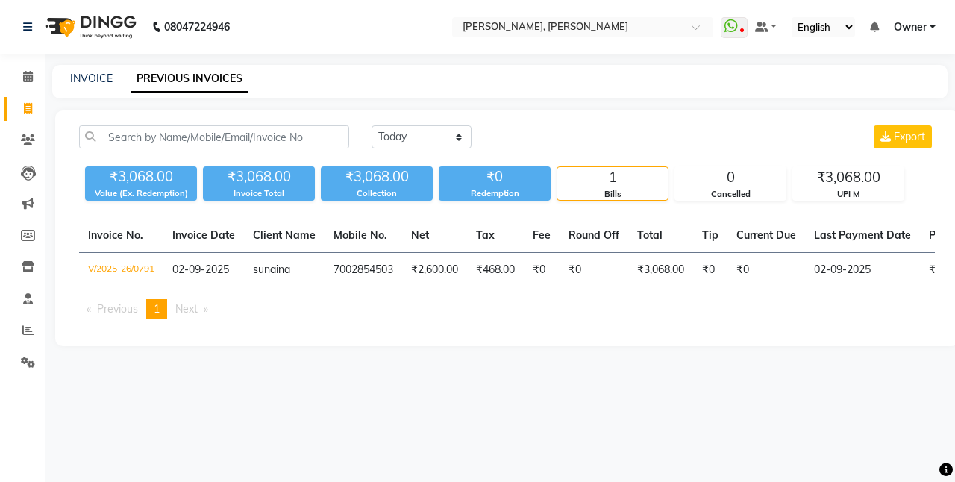
select select "service"
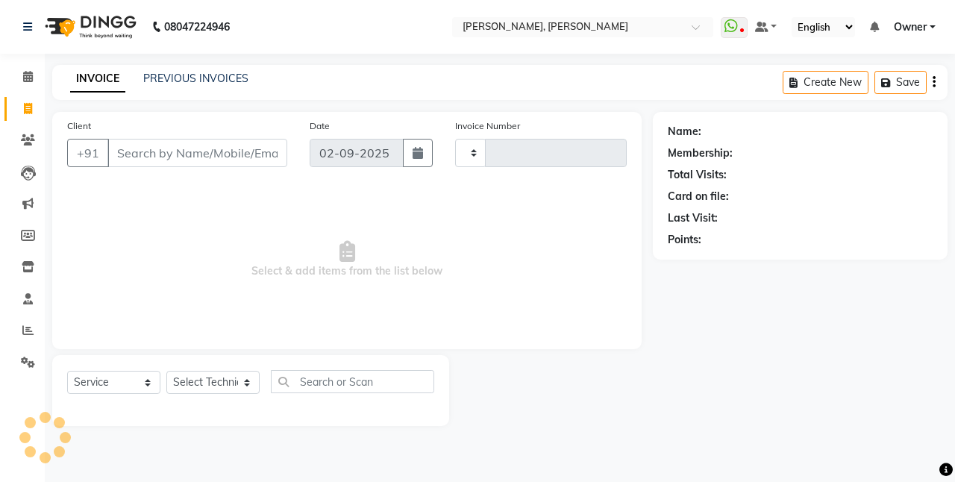
type input "0792"
select select "5749"
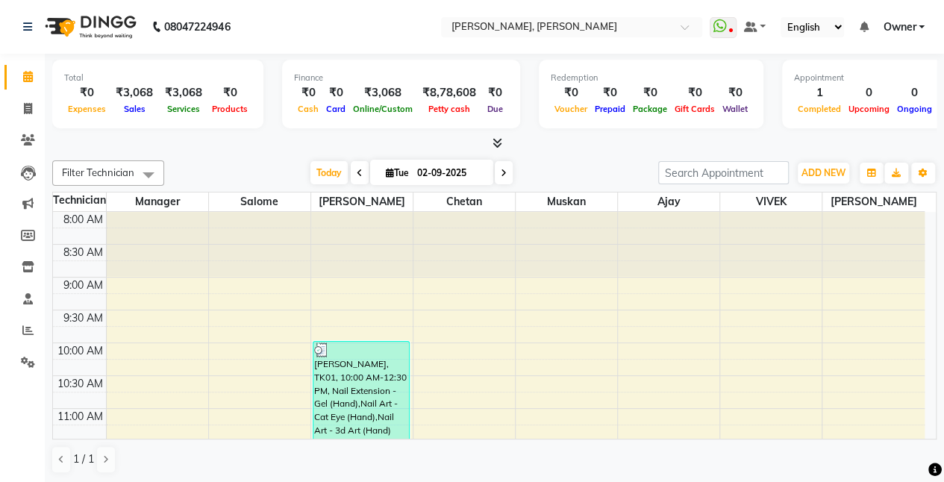
click at [812, 106] on span "Completed" at bounding box center [819, 109] width 51 height 10
click at [804, 93] on div "1" at bounding box center [819, 92] width 51 height 17
